Goal: Information Seeking & Learning: Learn about a topic

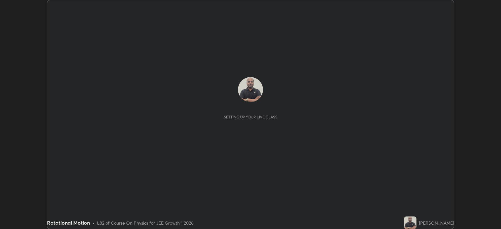
scroll to position [229, 501]
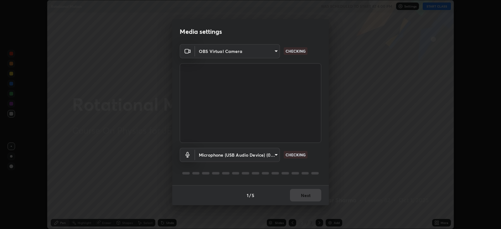
click at [305, 194] on div "1 / 5 Next" at bounding box center [250, 195] width 157 height 20
click at [307, 194] on div "1 / 5 Next" at bounding box center [250, 195] width 157 height 20
click at [308, 192] on div "1 / 5 Next" at bounding box center [250, 195] width 157 height 20
click at [309, 191] on div "1 / 5 Next" at bounding box center [250, 195] width 157 height 20
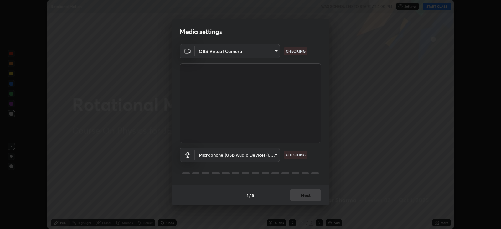
click at [309, 191] on div "1 / 5 Next" at bounding box center [250, 195] width 157 height 20
click at [309, 192] on div "1 / 5 Next" at bounding box center [250, 195] width 157 height 20
click at [308, 192] on div "1 / 5 Next" at bounding box center [250, 195] width 157 height 20
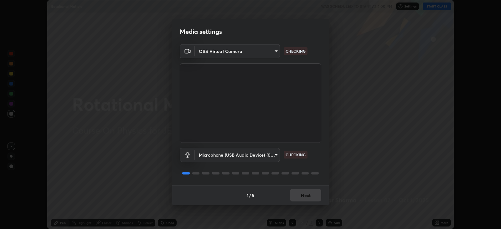
click at [305, 191] on div "1 / 5 Next" at bounding box center [250, 195] width 157 height 20
click at [292, 187] on div "1 / 5 Next" at bounding box center [250, 195] width 157 height 20
click at [300, 190] on button "Next" at bounding box center [305, 195] width 31 height 13
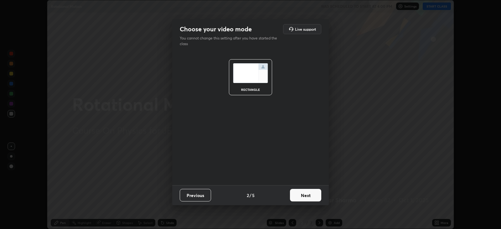
click at [302, 189] on button "Next" at bounding box center [305, 195] width 31 height 13
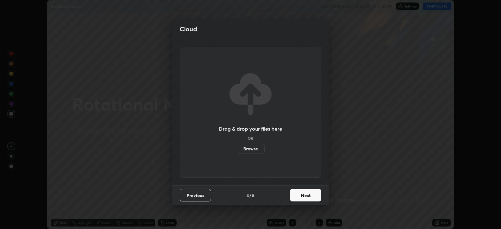
click at [302, 190] on button "Next" at bounding box center [305, 195] width 31 height 13
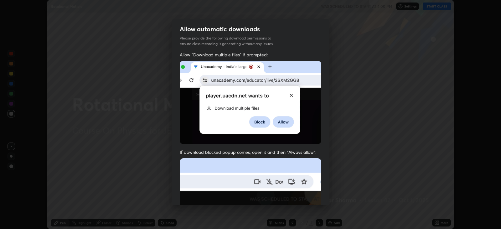
click at [304, 193] on img at bounding box center [251, 226] width 142 height 137
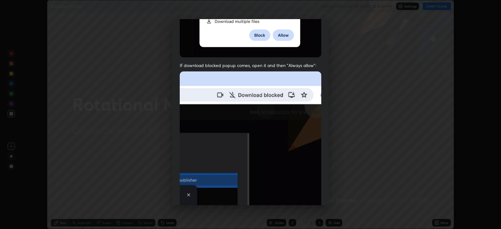
scroll to position [127, 0]
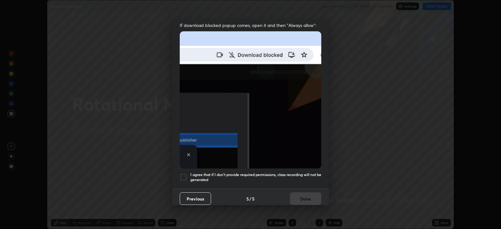
click at [294, 172] on h5 "I agree that if I don't provide required permissions, class recording will not …" at bounding box center [255, 177] width 131 height 10
click at [306, 192] on button "Done" at bounding box center [305, 198] width 31 height 13
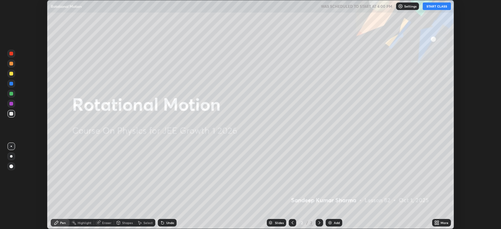
click at [434, 5] on button "START CLASS" at bounding box center [437, 7] width 28 height 8
